Goal: Information Seeking & Learning: Find contact information

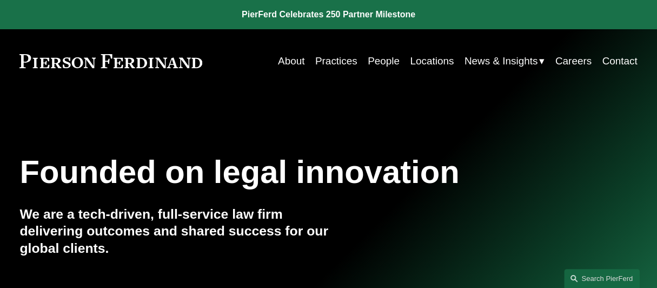
click at [377, 64] on link "People" at bounding box center [384, 61] width 32 height 21
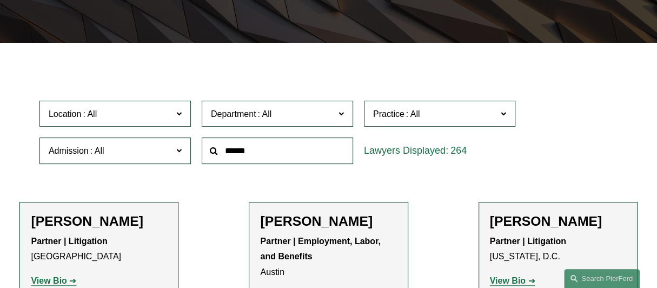
scroll to position [208, 0]
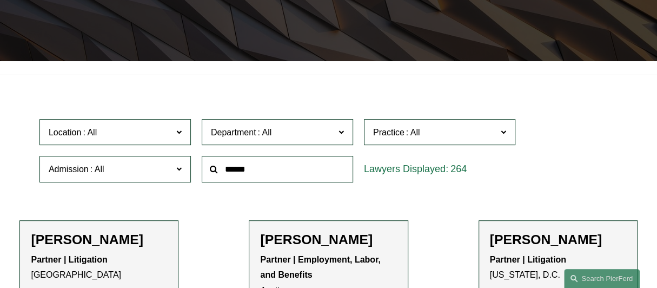
click at [180, 173] on span at bounding box center [178, 169] width 5 height 14
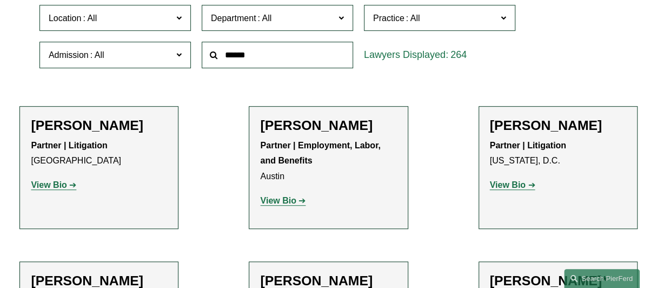
scroll to position [341, 0]
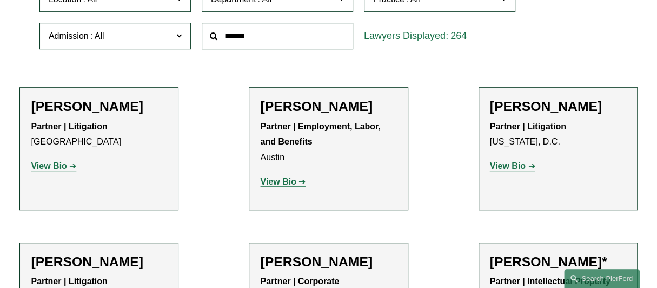
click at [0, 0] on link "[US_STATE]" at bounding box center [0, 0] width 0 height 0
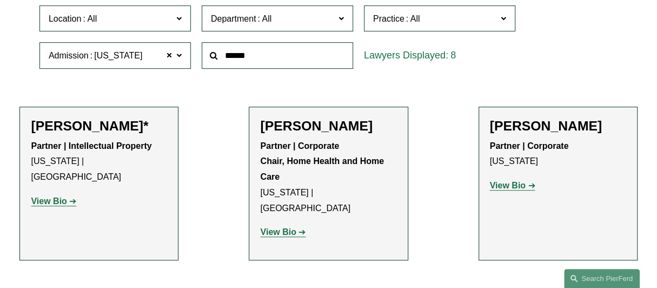
scroll to position [404, 0]
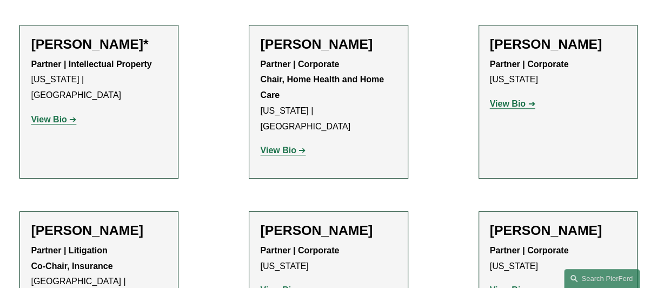
click at [280, 146] on strong "View Bio" at bounding box center [278, 150] width 36 height 9
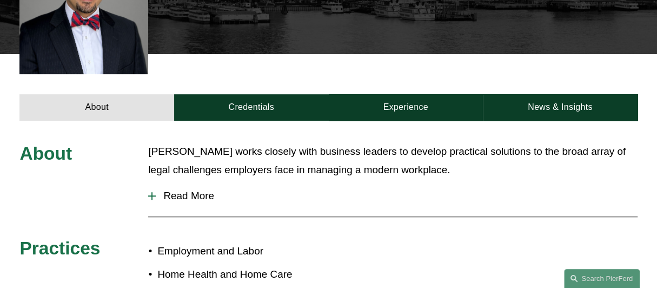
scroll to position [333, 0]
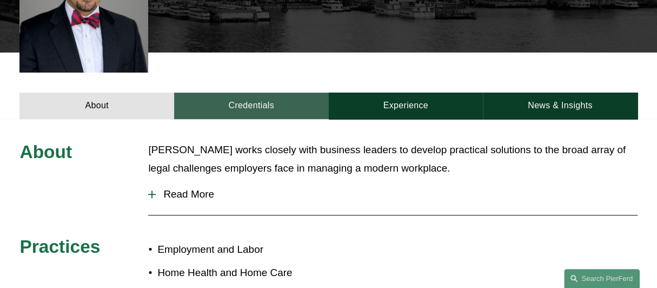
click at [268, 110] on link "Credentials" at bounding box center [251, 105] width 155 height 27
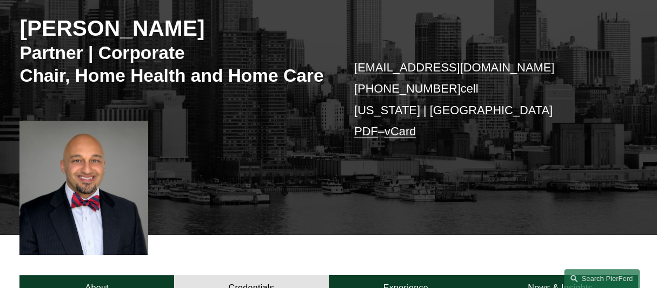
scroll to position [194, 0]
